Goal: Task Accomplishment & Management: Manage account settings

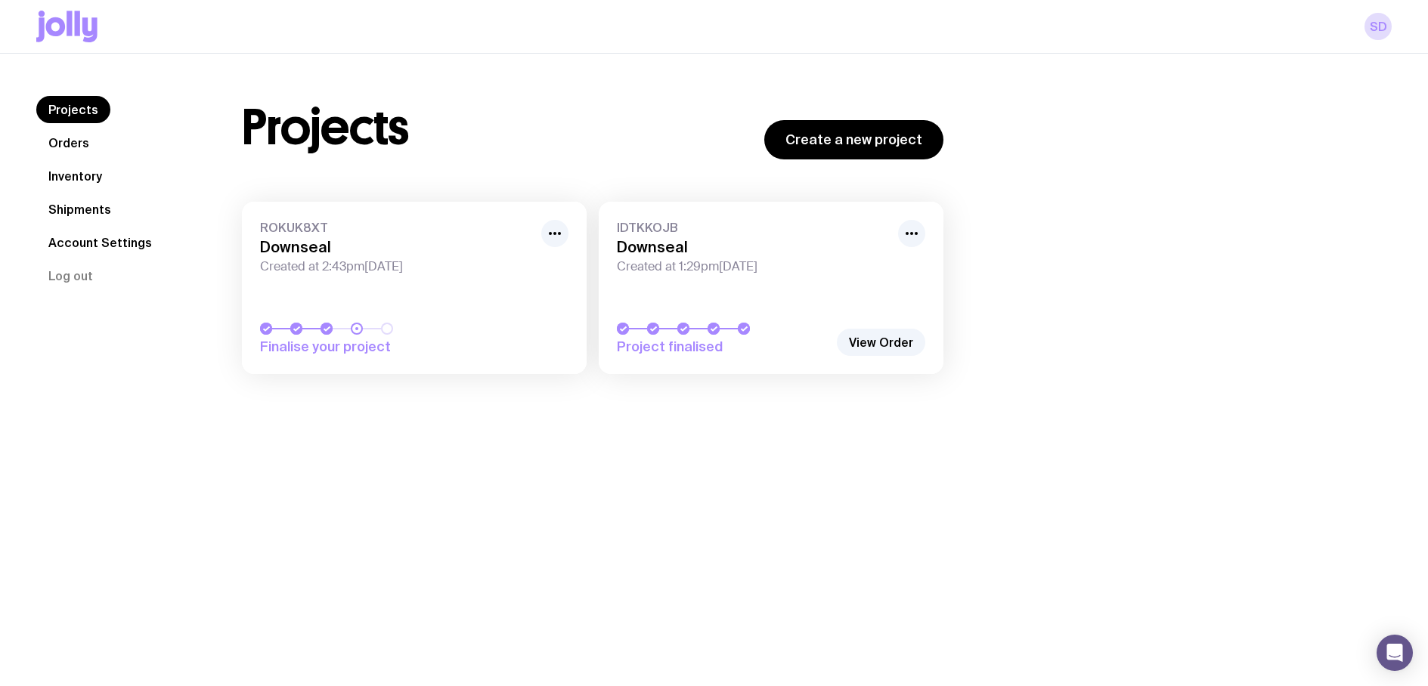
click at [447, 349] on span "Finalise your project" at bounding box center [366, 347] width 212 height 18
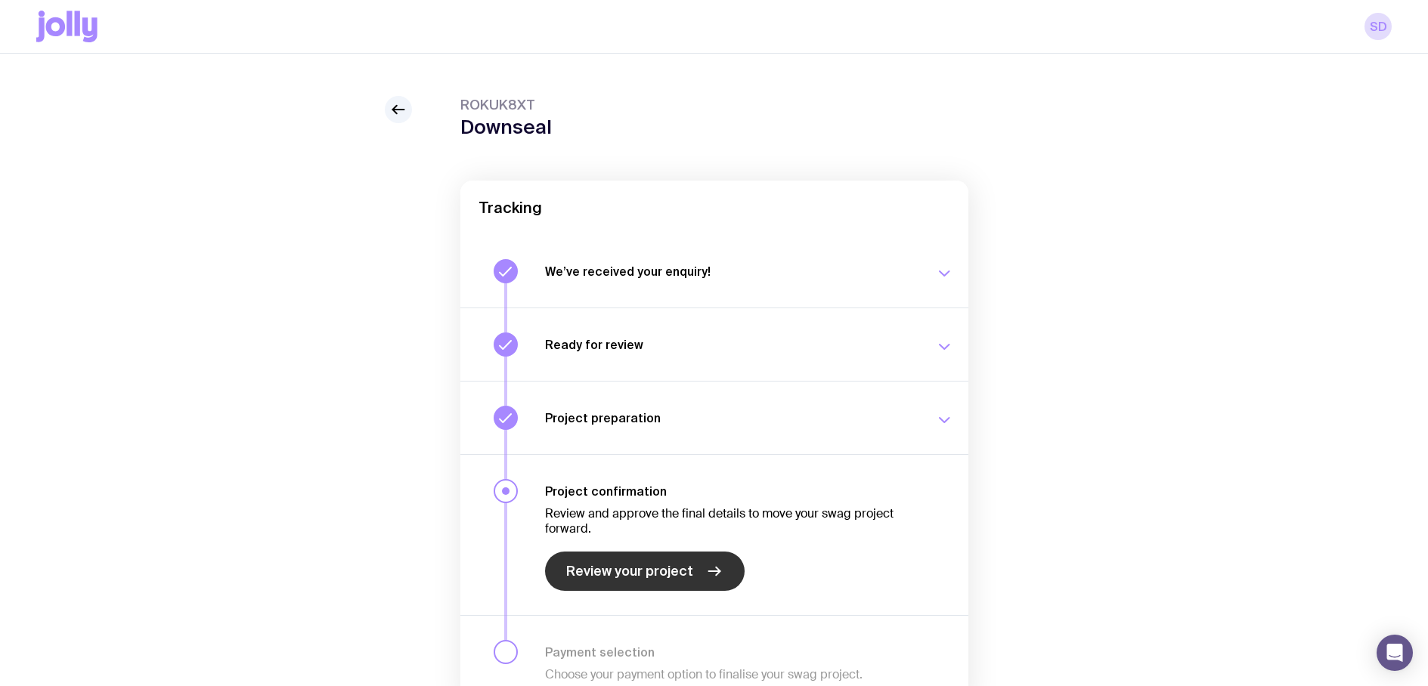
scroll to position [27, 0]
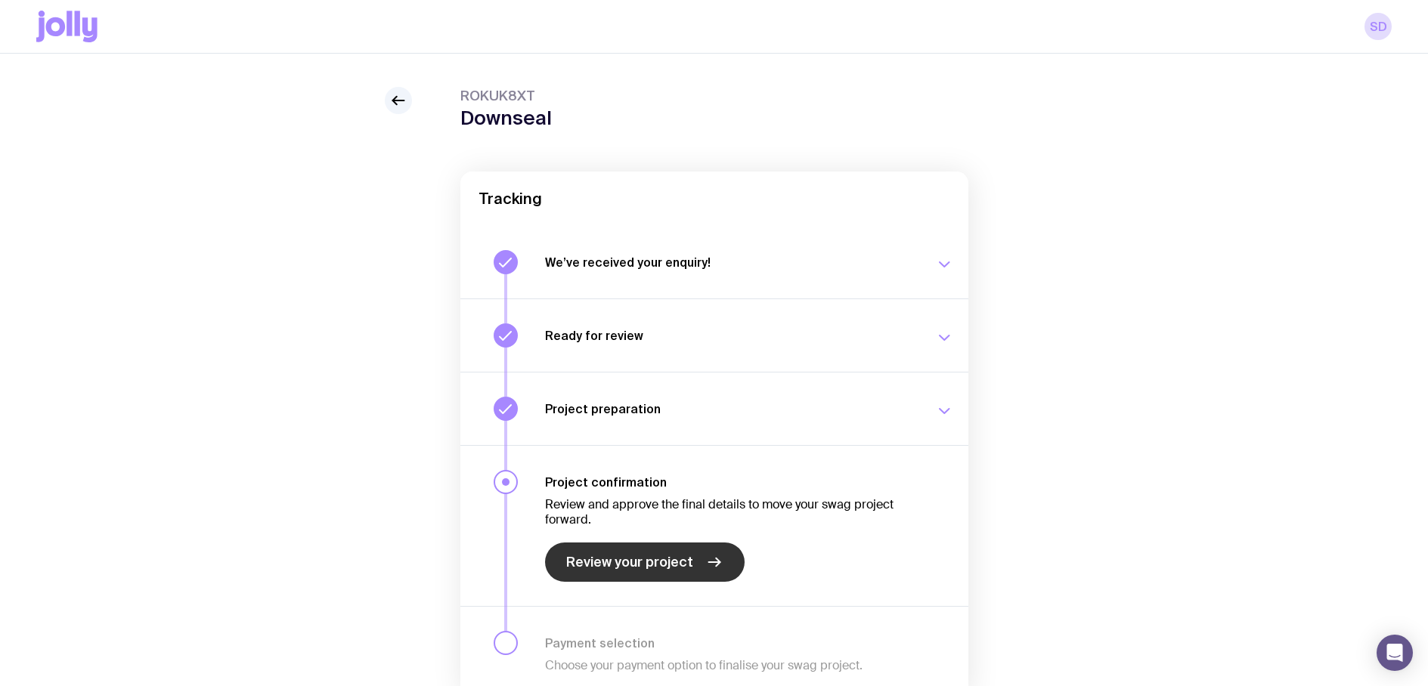
click at [624, 561] on span "Review your project" at bounding box center [629, 562] width 127 height 18
